Goal: Task Accomplishment & Management: Manage account settings

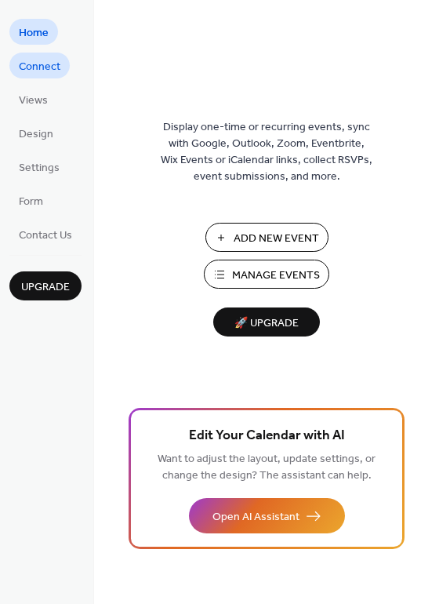
click at [31, 63] on span "Connect" at bounding box center [40, 67] width 42 height 16
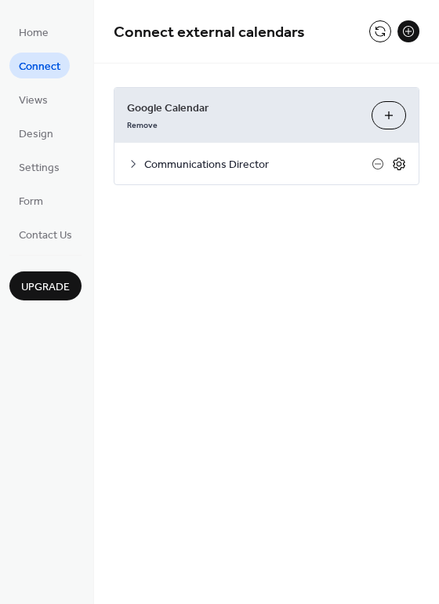
click at [401, 164] on icon at bounding box center [399, 164] width 14 height 14
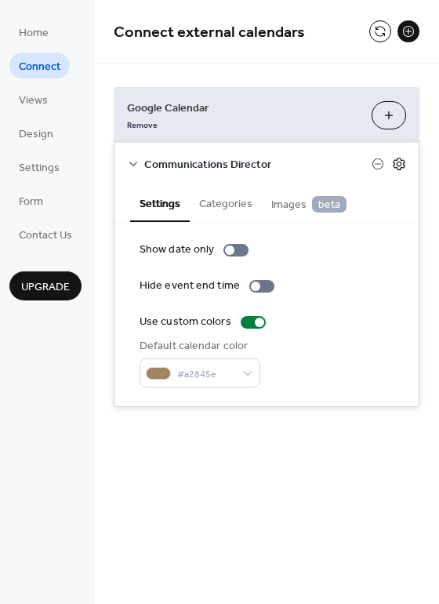
click at [401, 163] on icon at bounding box center [399, 164] width 14 height 14
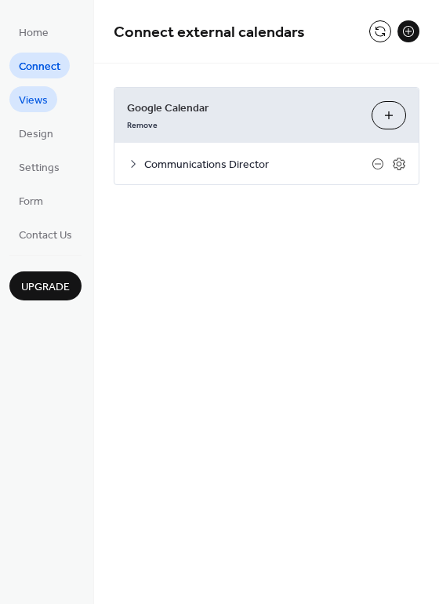
click at [43, 106] on span "Views" at bounding box center [33, 101] width 29 height 16
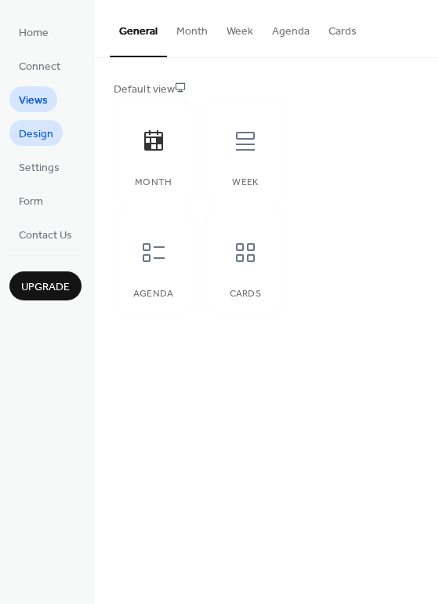
click at [47, 133] on span "Design" at bounding box center [36, 134] width 35 height 16
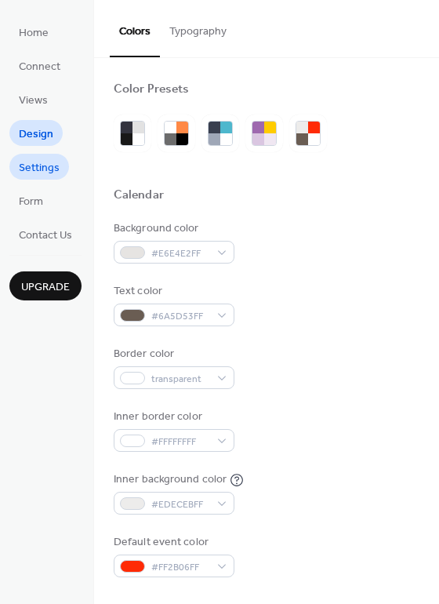
click at [37, 172] on span "Settings" at bounding box center [39, 168] width 41 height 16
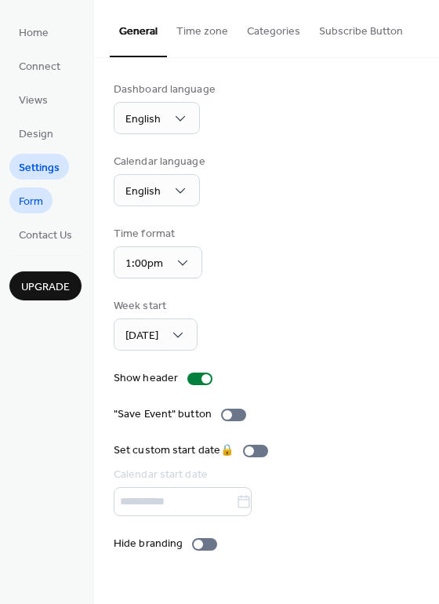
click at [38, 210] on span "Form" at bounding box center [31, 202] width 24 height 16
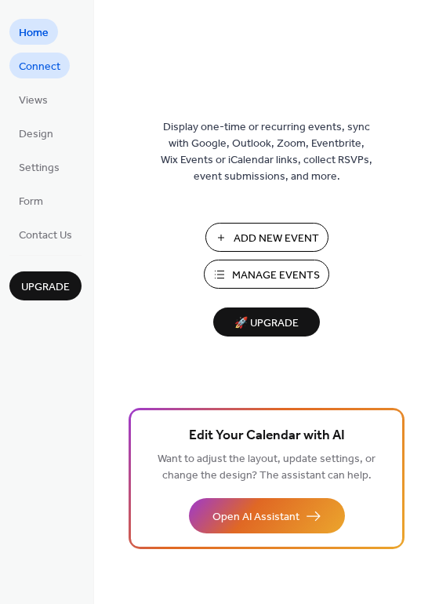
click at [48, 71] on span "Connect" at bounding box center [40, 67] width 42 height 16
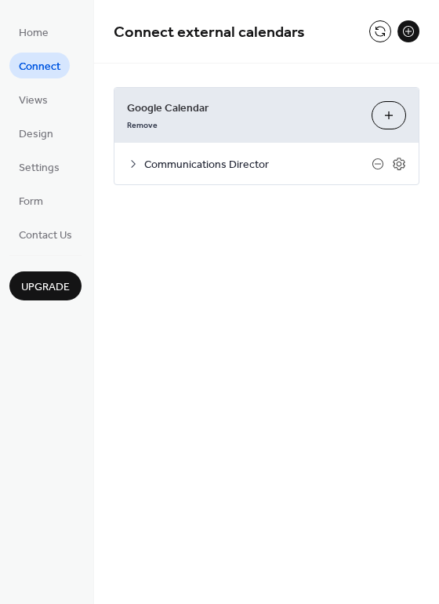
click at [169, 111] on span "Google Calendar" at bounding box center [243, 108] width 232 height 16
click at [393, 119] on button "Choose Calendars" at bounding box center [389, 115] width 35 height 28
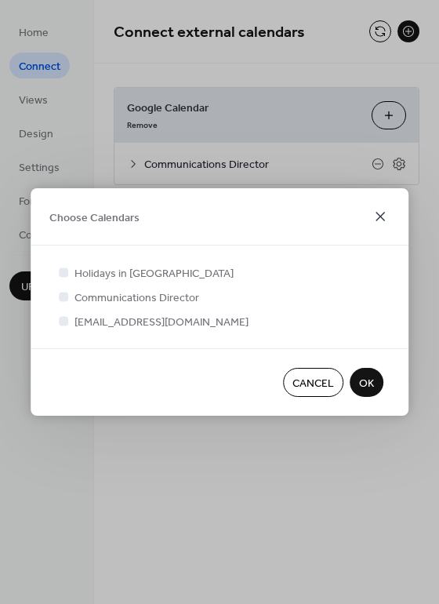
click at [380, 216] on icon at bounding box center [380, 216] width 9 height 9
